Goal: Task Accomplishment & Management: Use online tool/utility

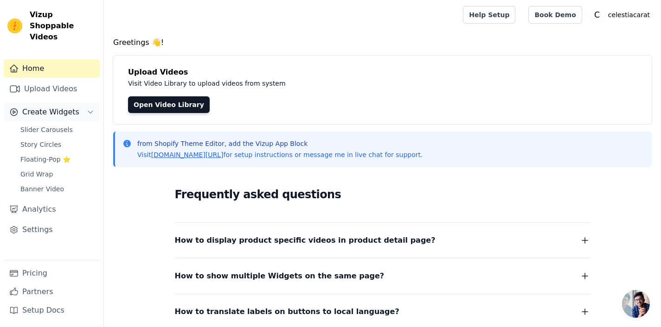
click at [51, 107] on span "Create Widgets" at bounding box center [50, 112] width 57 height 11
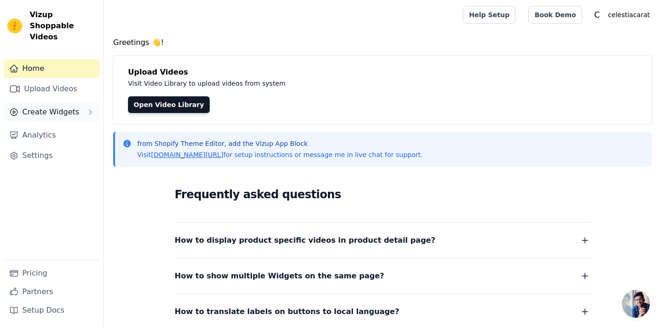
click at [51, 107] on span "Create Widgets" at bounding box center [50, 112] width 57 height 11
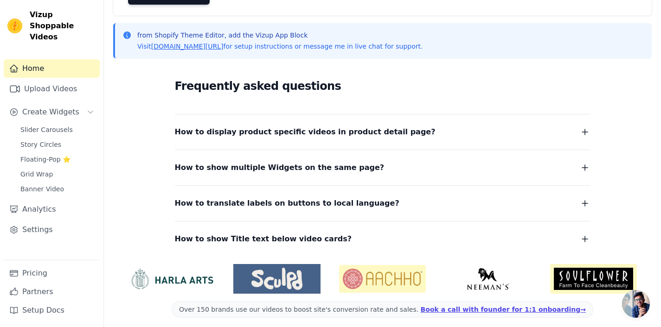
scroll to position [114, 0]
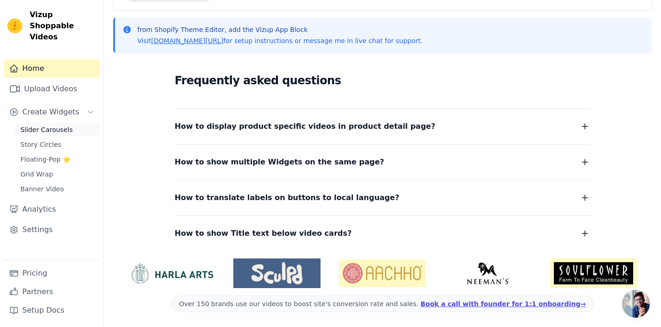
click at [42, 125] on span "Slider Carousels" at bounding box center [46, 129] width 52 height 9
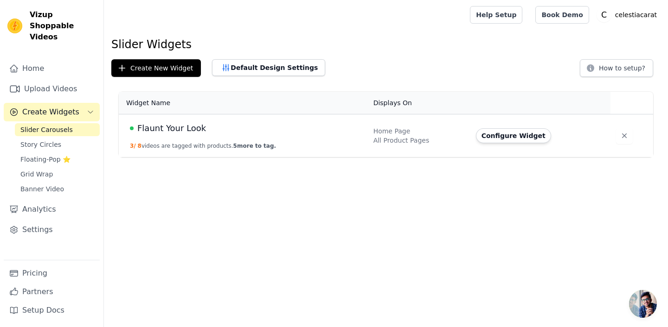
click at [183, 148] on button "3 / 8 videos are tagged with products. 5 more to tag." at bounding box center [203, 145] width 146 height 7
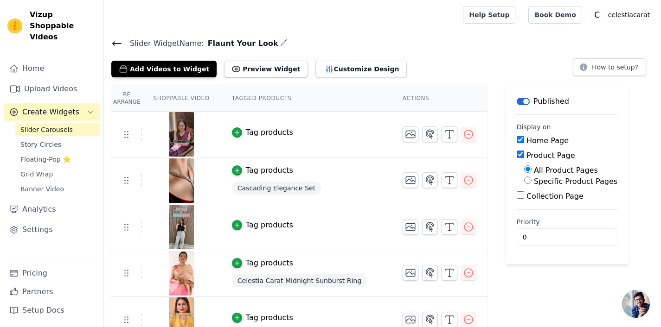
click at [181, 134] on img at bounding box center [181, 134] width 26 height 45
click at [176, 181] on img at bounding box center [181, 181] width 26 height 45
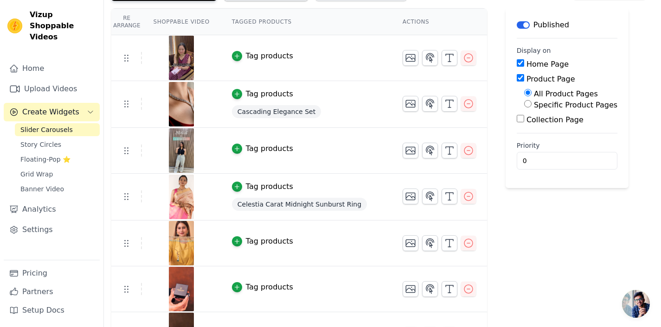
scroll to position [77, 0]
click at [252, 240] on div "Tag products" at bounding box center [269, 241] width 47 height 11
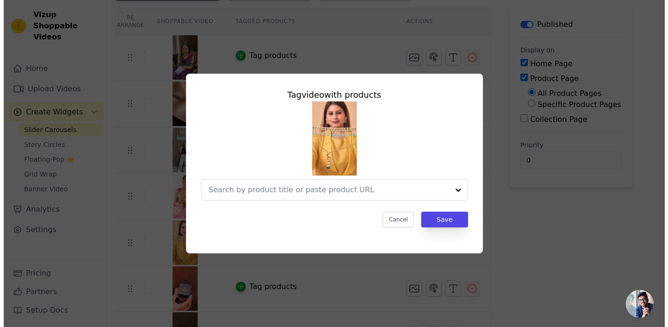
scroll to position [0, 0]
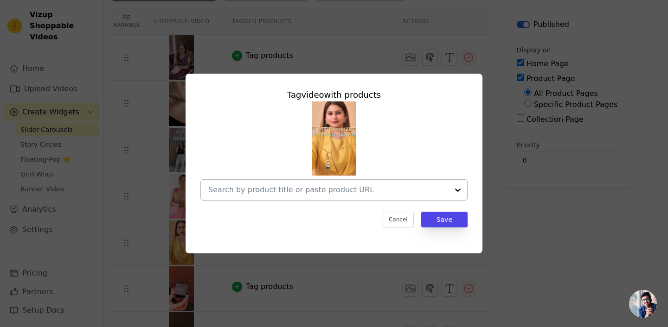
click at [308, 183] on div at bounding box center [328, 190] width 240 height 20
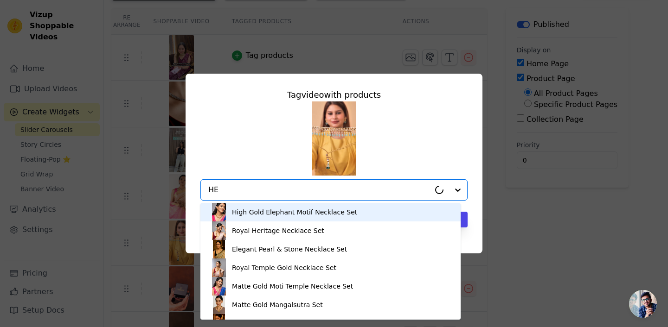
type input "HEX"
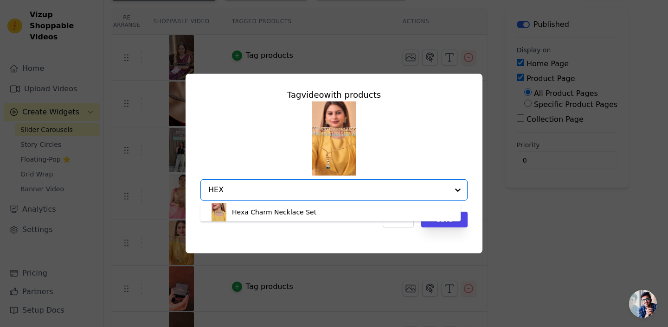
click at [275, 210] on div "Hexa Charm Necklace Set" at bounding box center [274, 212] width 84 height 9
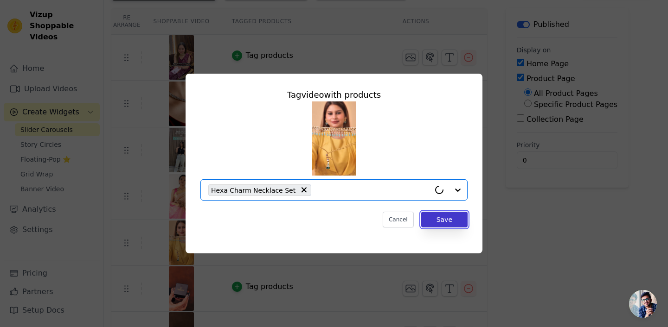
click at [448, 221] on button "Save" at bounding box center [444, 220] width 46 height 16
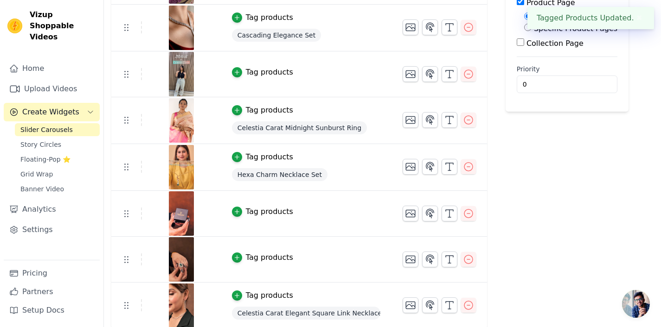
scroll to position [155, 0]
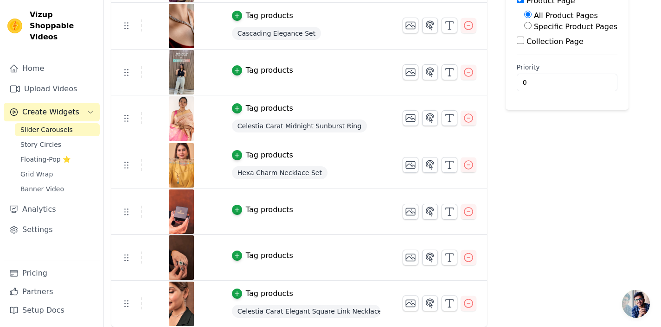
click at [261, 212] on div "Tag products" at bounding box center [269, 210] width 47 height 11
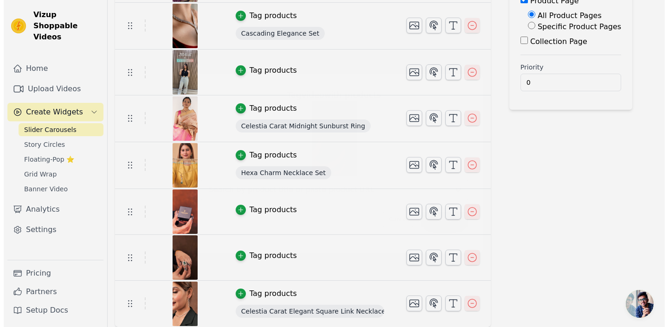
scroll to position [0, 0]
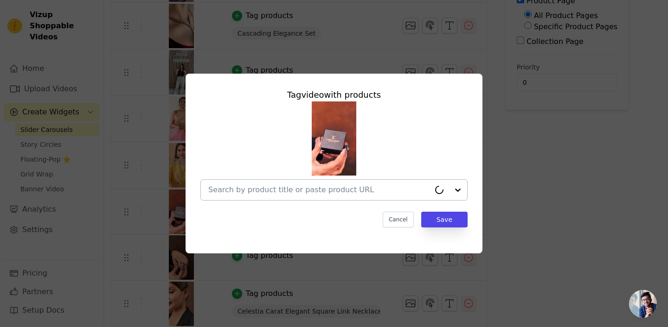
click at [305, 191] on input "text" at bounding box center [319, 190] width 222 height 11
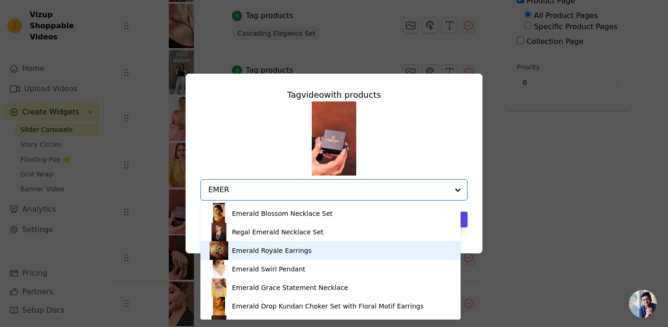
scroll to position [53, 0]
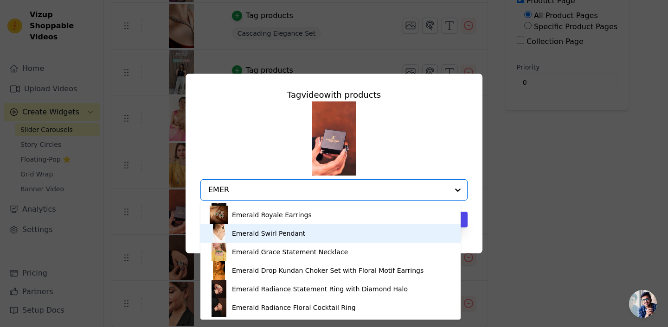
type input "EMER"
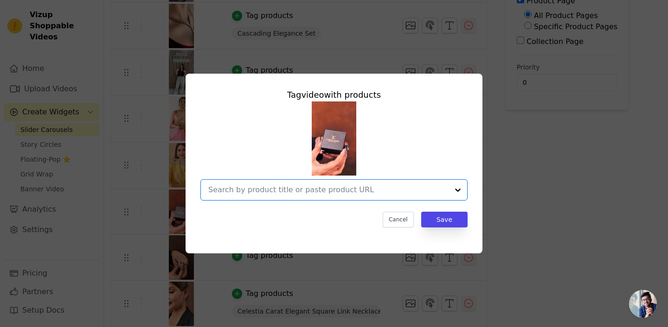
click at [270, 195] on input "text" at bounding box center [328, 190] width 240 height 11
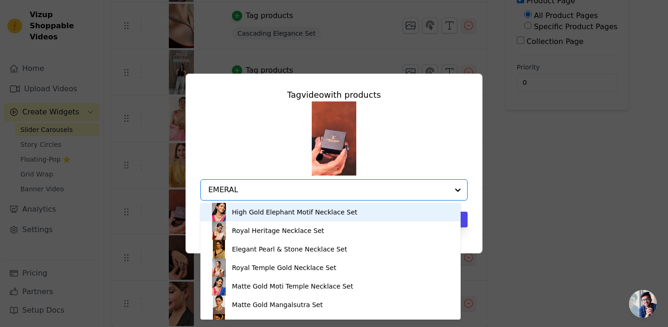
type input "EMERALD"
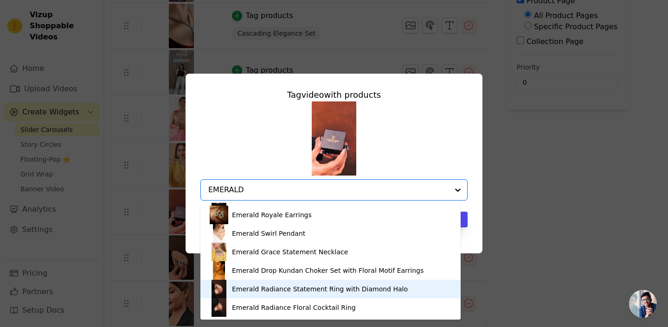
click at [284, 292] on div "Emerald Radiance Statement Ring with Diamond Halo" at bounding box center [320, 289] width 176 height 9
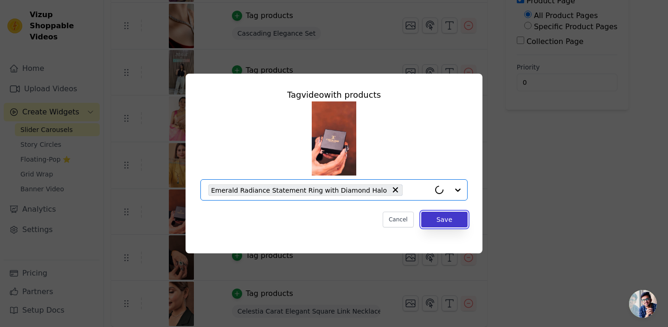
click at [442, 220] on button "Save" at bounding box center [444, 220] width 46 height 16
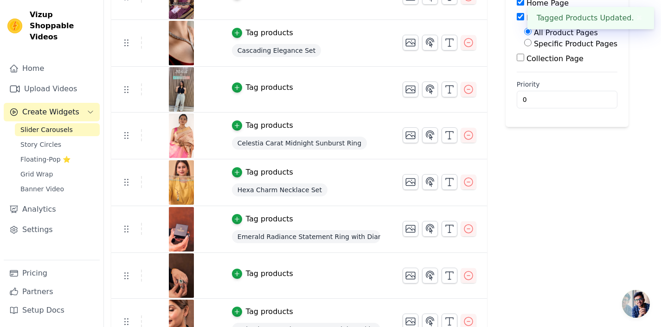
scroll to position [156, 0]
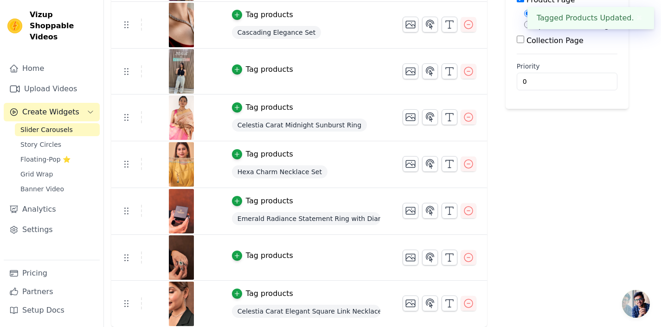
click at [253, 251] on div "Tag products" at bounding box center [269, 255] width 47 height 11
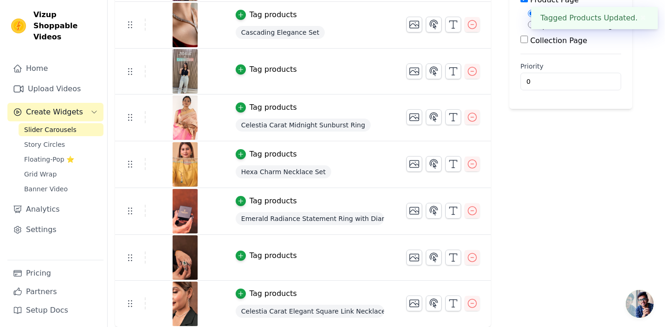
scroll to position [0, 0]
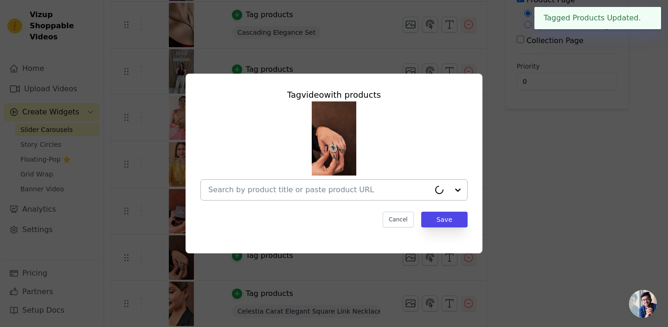
click at [297, 195] on input "text" at bounding box center [319, 190] width 222 height 11
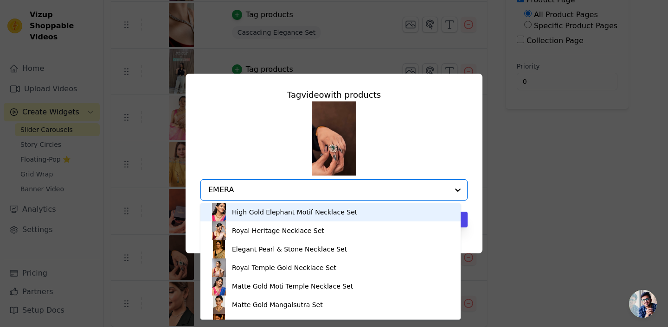
type input "EMERAL"
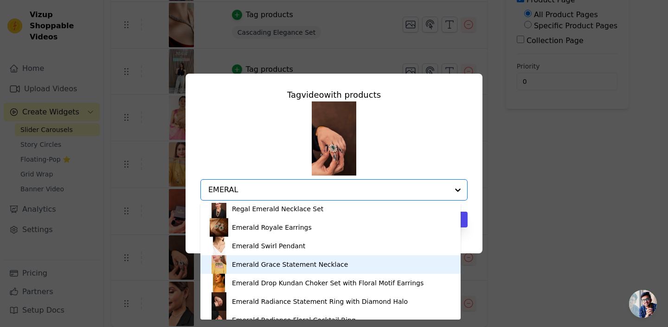
scroll to position [53, 0]
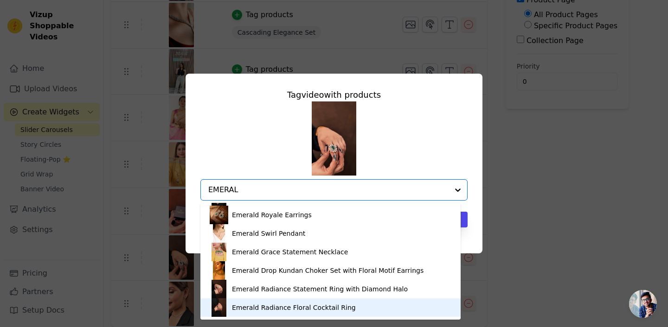
click at [288, 307] on div "Emerald Radiance Floral Cocktail Ring" at bounding box center [294, 307] width 124 height 9
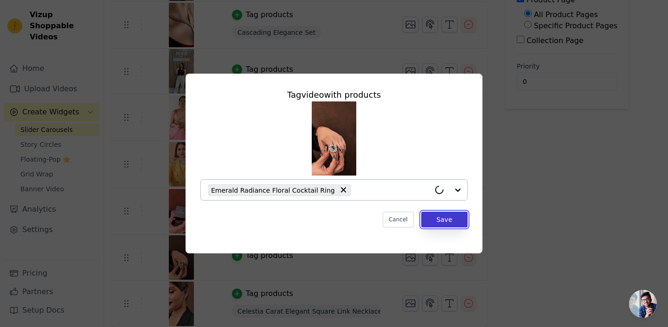
click at [434, 221] on button "Save" at bounding box center [444, 220] width 46 height 16
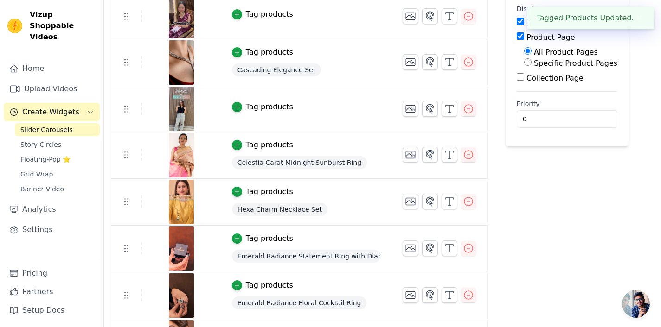
scroll to position [157, 0]
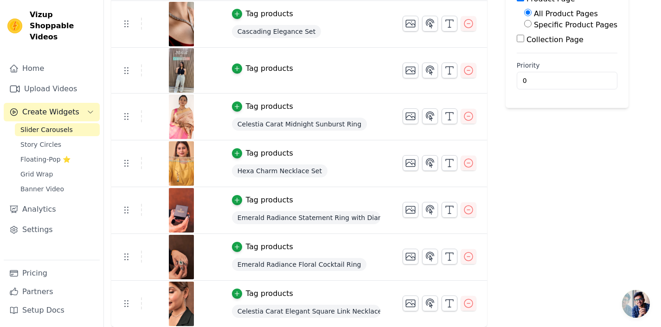
click at [277, 310] on span "Celestia Carat Elegant Square Link Necklace and Earring Set" at bounding box center [306, 311] width 148 height 13
click at [322, 314] on span "Celestia Carat Elegant Square Link Necklace and Earring Set" at bounding box center [306, 311] width 148 height 13
click at [358, 312] on span "Celestia Carat Elegant Square Link Necklace and Earring Set" at bounding box center [306, 311] width 148 height 13
click at [257, 294] on div "Tag products" at bounding box center [269, 293] width 47 height 11
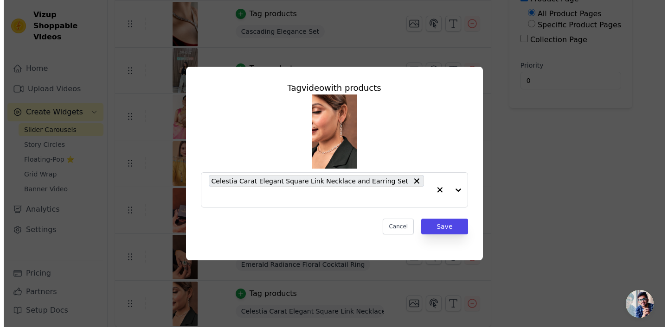
scroll to position [0, 0]
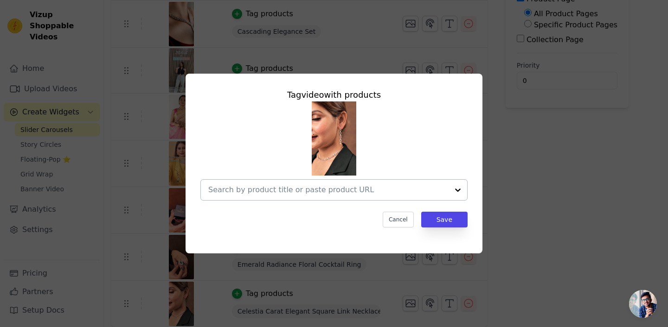
click at [310, 189] on input "text" at bounding box center [328, 190] width 240 height 11
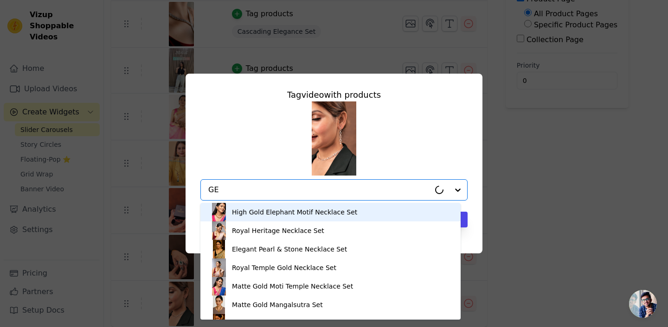
type input "GEO"
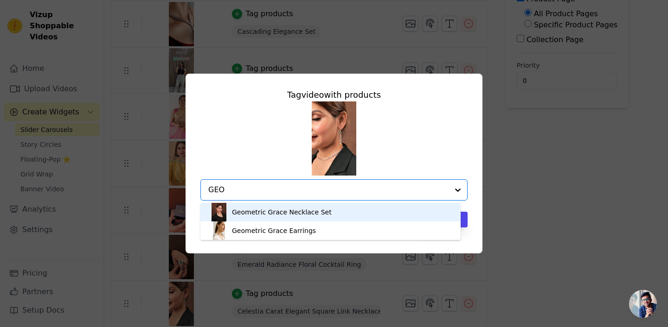
click at [316, 211] on div "Geometric Grace Necklace Set" at bounding box center [282, 212] width 100 height 9
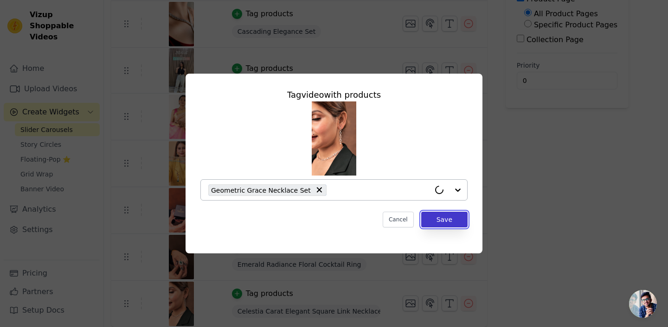
click at [445, 222] on button "Save" at bounding box center [444, 220] width 46 height 16
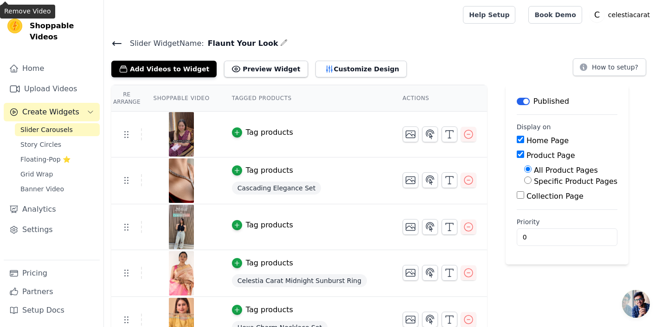
click at [117, 45] on icon at bounding box center [116, 43] width 11 height 11
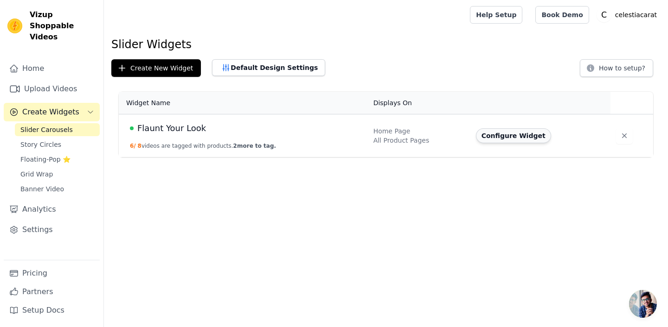
click at [520, 138] on button "Configure Widget" at bounding box center [513, 135] width 75 height 15
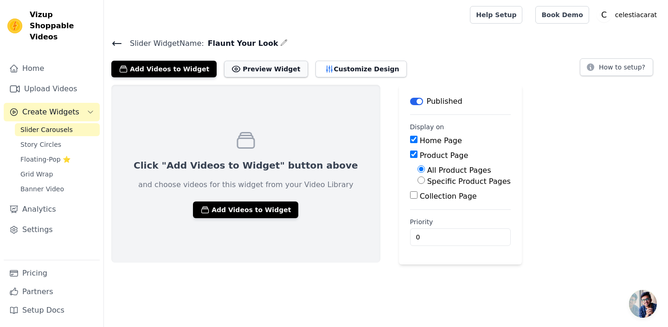
click at [249, 68] on button "Preview Widget" at bounding box center [265, 69] width 83 height 17
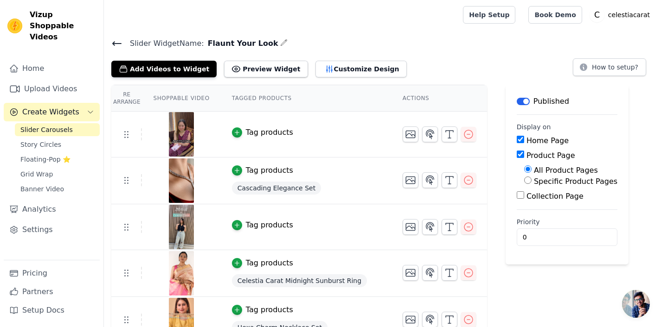
click at [280, 42] on icon "button" at bounding box center [283, 42] width 7 height 7
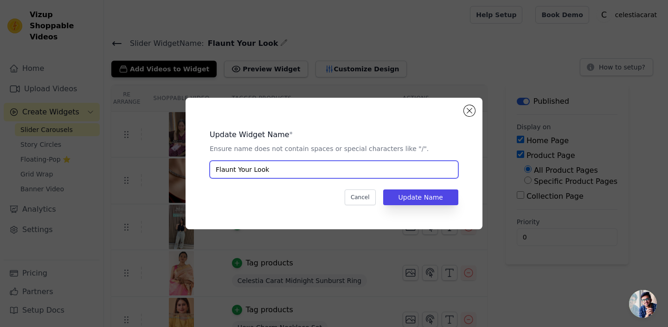
click at [278, 173] on input "Flaunt Your Look" at bounding box center [334, 170] width 249 height 18
click at [278, 172] on input "Flaunt Your Look" at bounding box center [334, 170] width 249 height 18
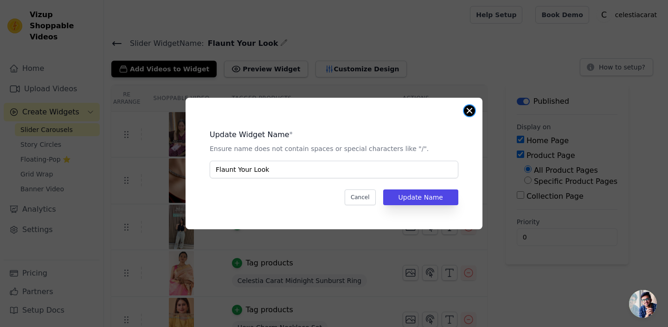
click at [470, 111] on button "Close modal" at bounding box center [469, 110] width 11 height 11
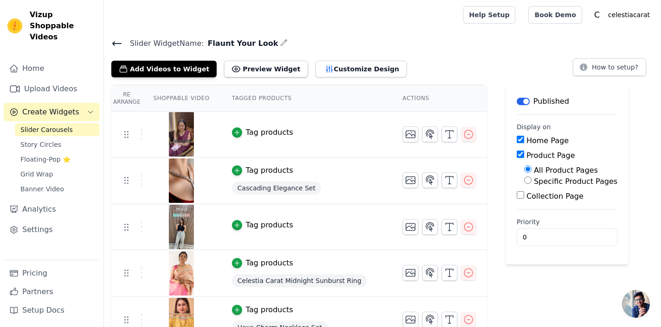
click at [117, 45] on icon at bounding box center [116, 43] width 11 height 11
